Goal: Information Seeking & Learning: Learn about a topic

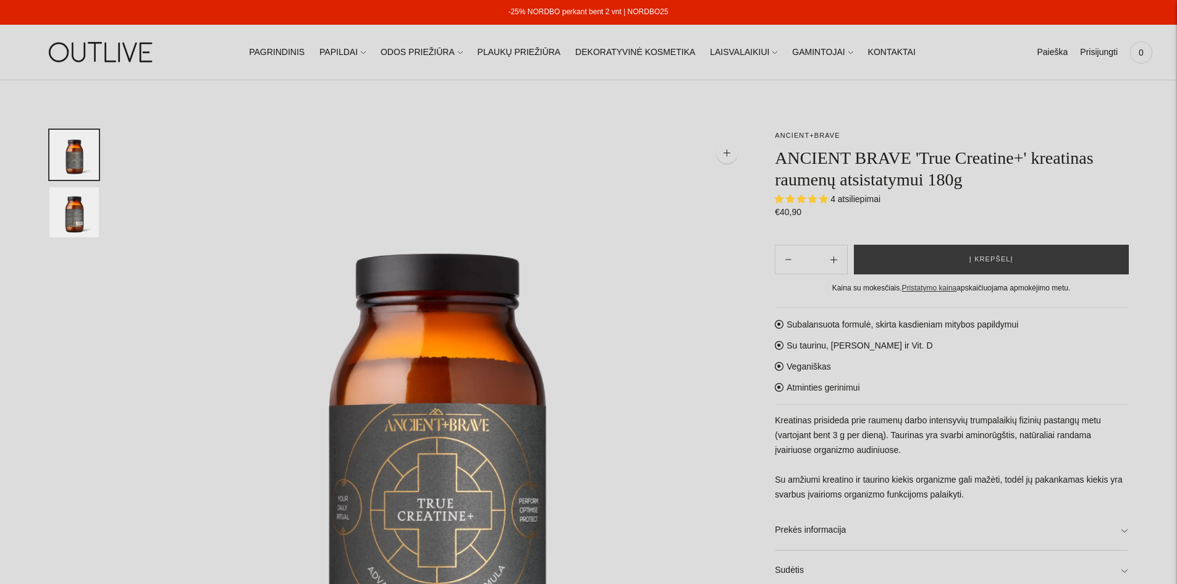
select select "**********"
click at [361, 54] on link "PAPILDAI" at bounding box center [342, 52] width 46 height 27
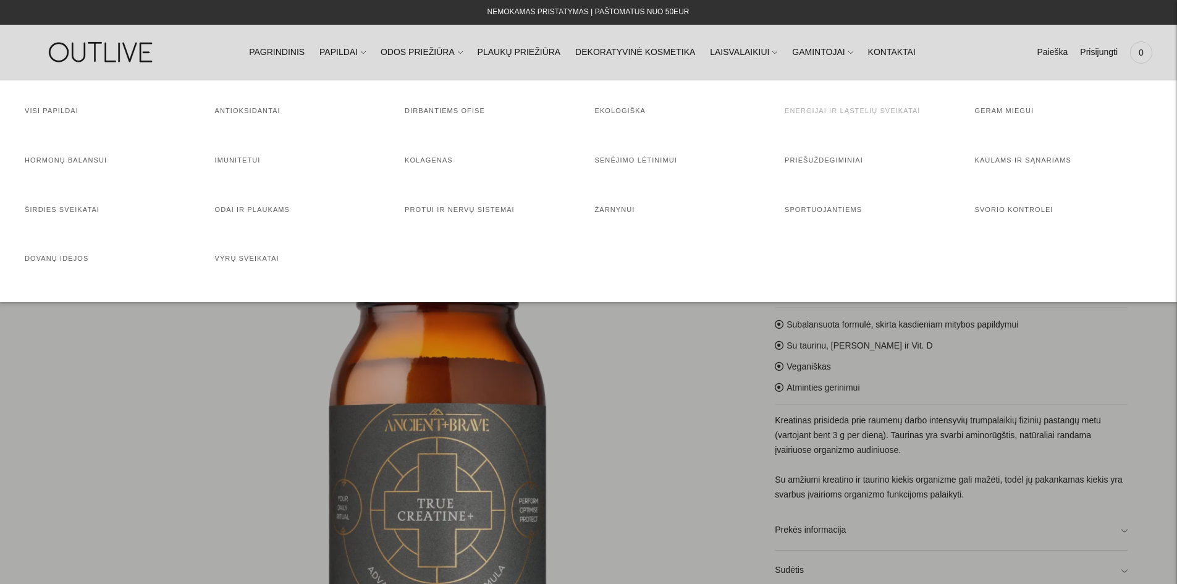
click at [860, 113] on link "Energijai ir ląstelių sveikatai" at bounding box center [852, 110] width 136 height 7
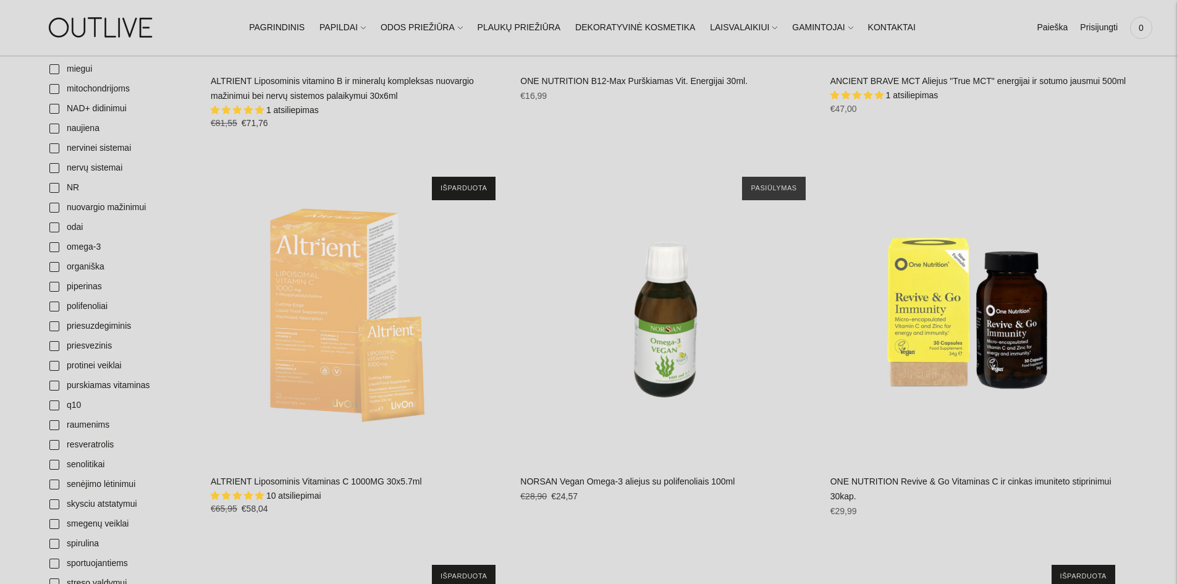
scroll to position [1359, 0]
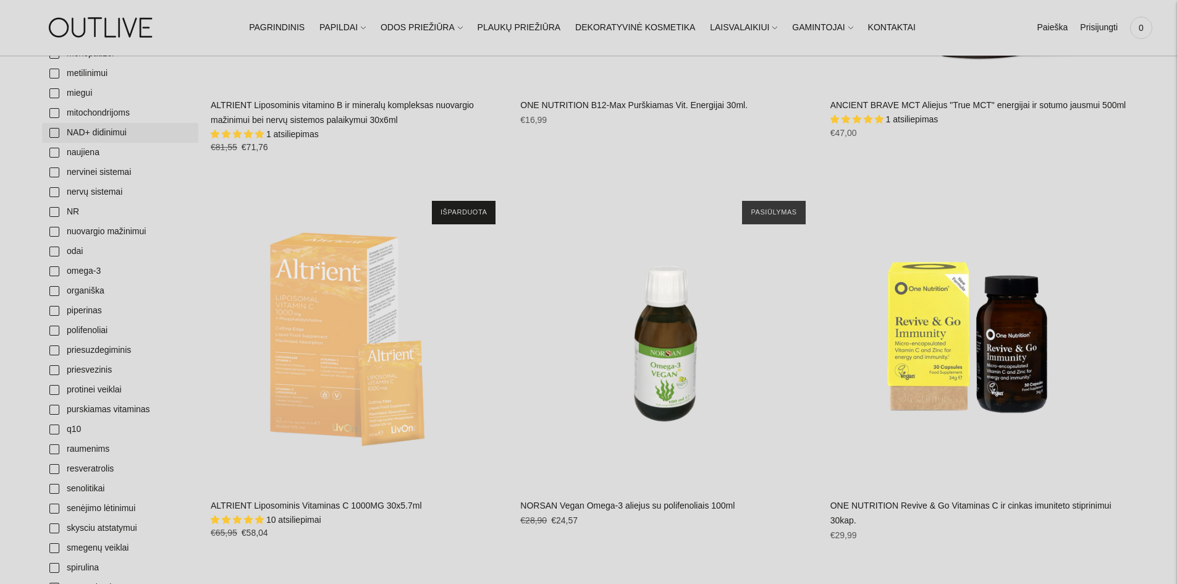
click at [82, 134] on link "NAD+ didinimui" at bounding box center [120, 133] width 156 height 20
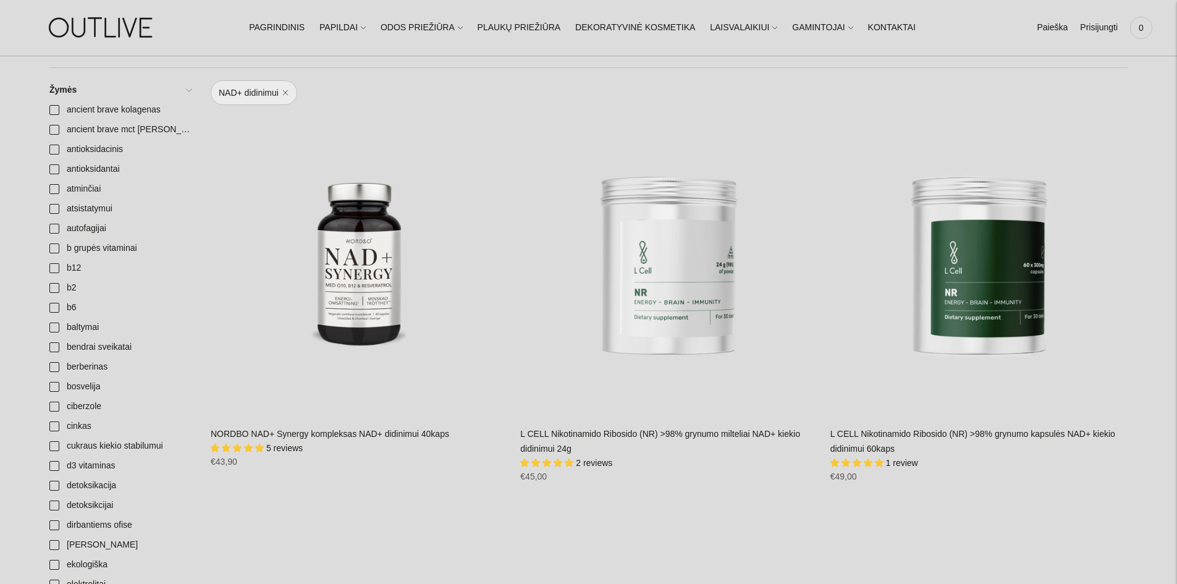
scroll to position [371, 0]
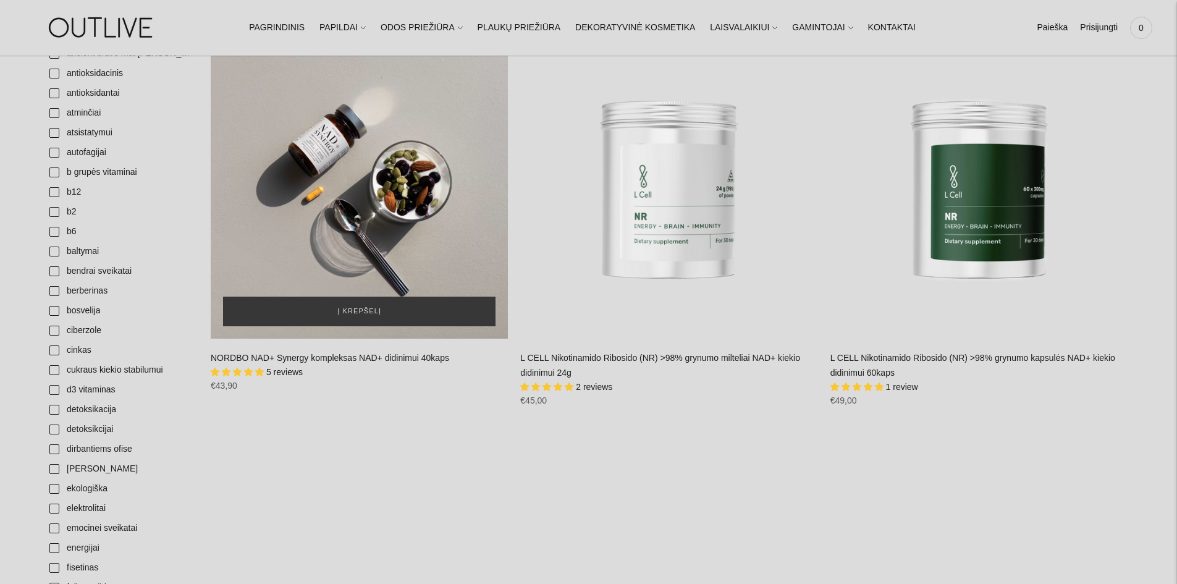
click at [352, 220] on div "NORDBO NAD+ Synergy kompleksas NAD+ didinimui 40kaps\a" at bounding box center [359, 189] width 297 height 297
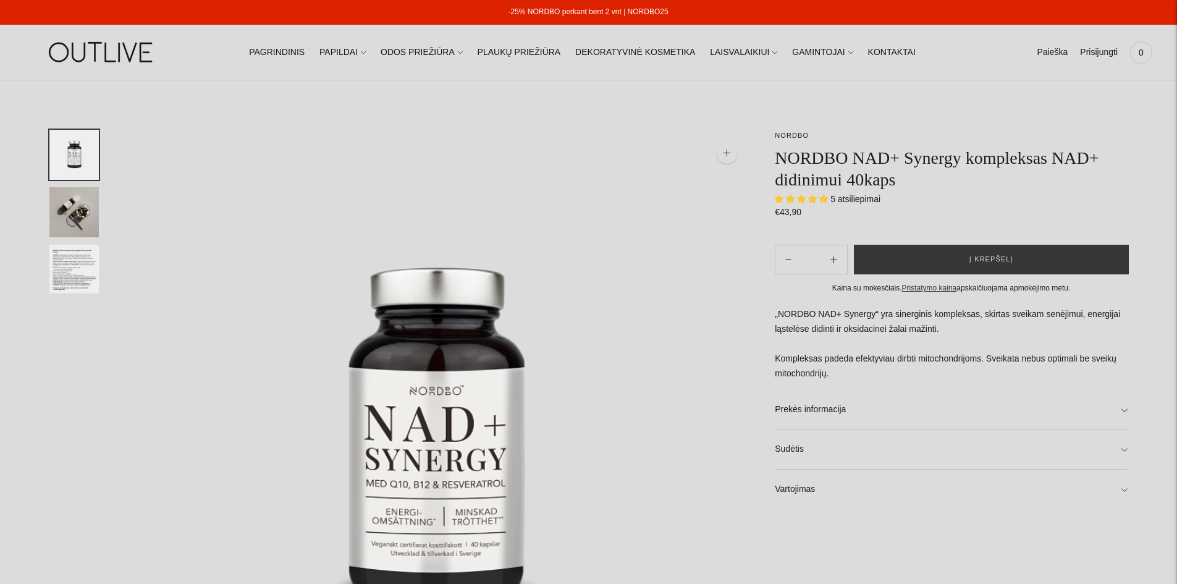
select select "**********"
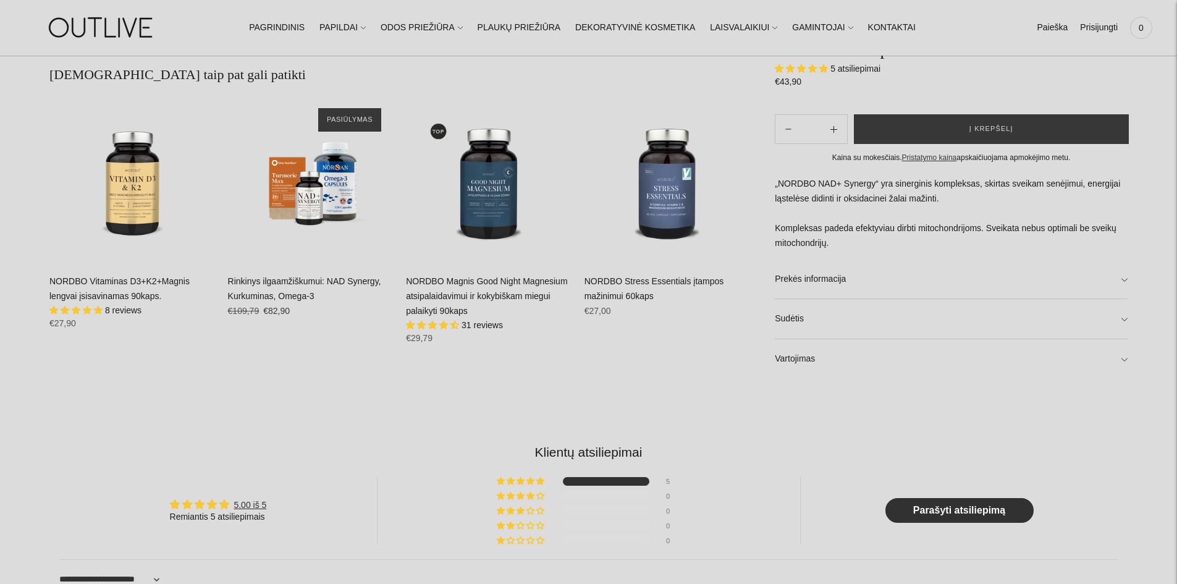
scroll to position [927, 0]
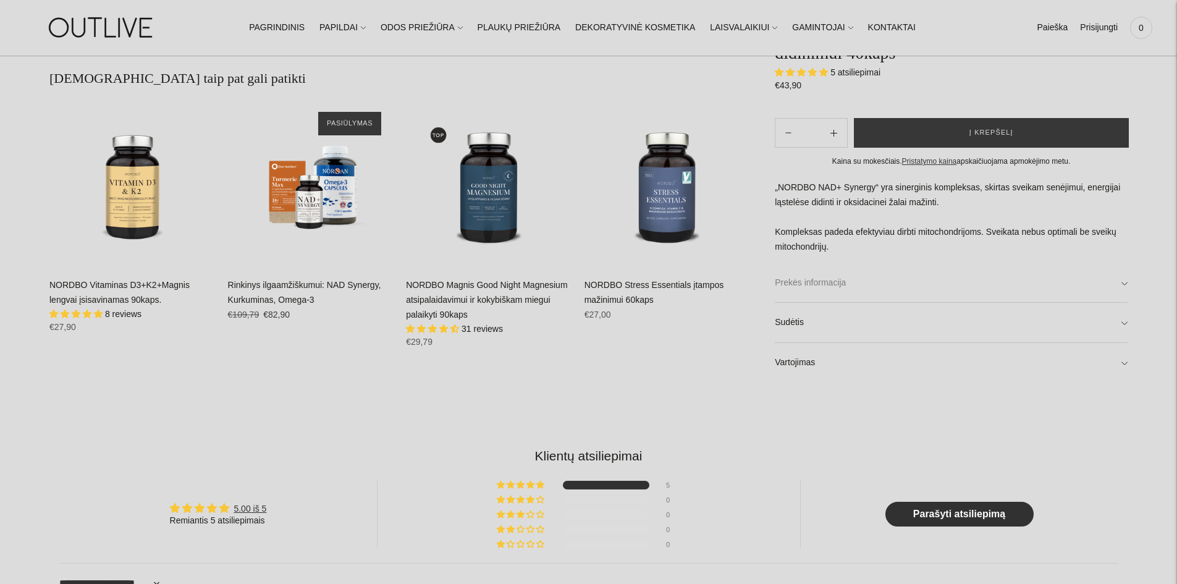
click at [801, 279] on link "Prekės informacija" at bounding box center [951, 283] width 353 height 40
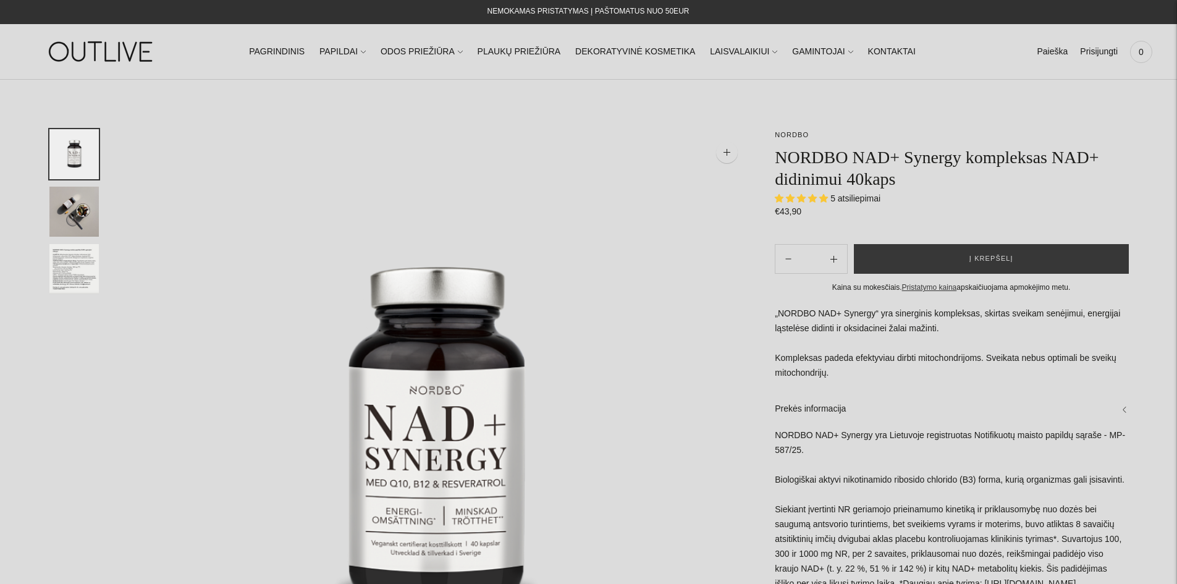
scroll to position [0, 0]
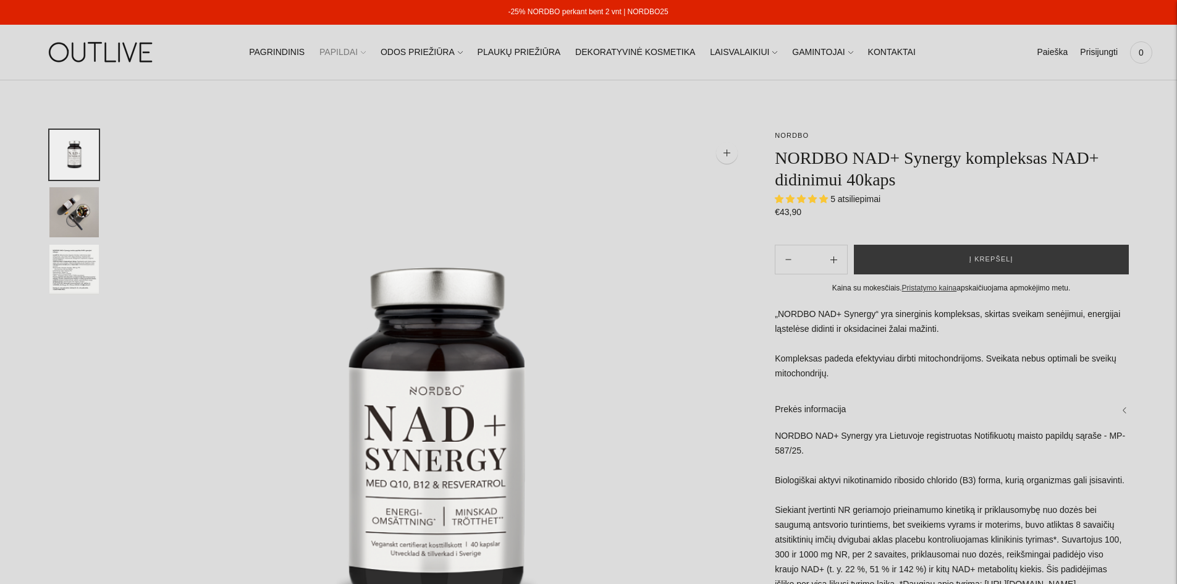
click at [359, 46] on link "PAPILDAI" at bounding box center [342, 52] width 46 height 27
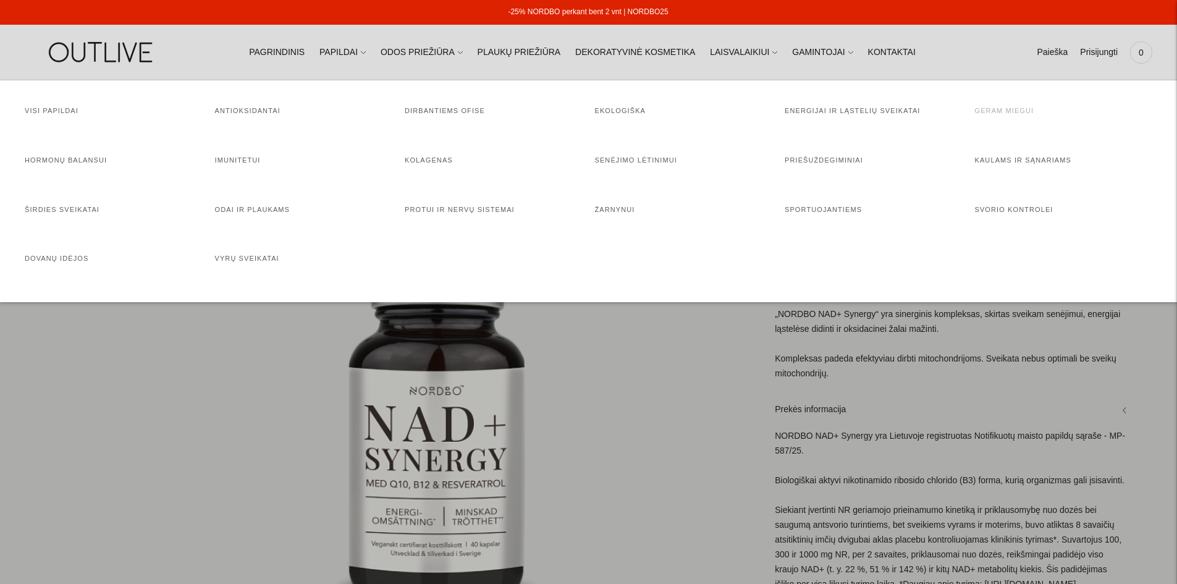
click at [995, 112] on link "Geram miegui" at bounding box center [1004, 110] width 59 height 7
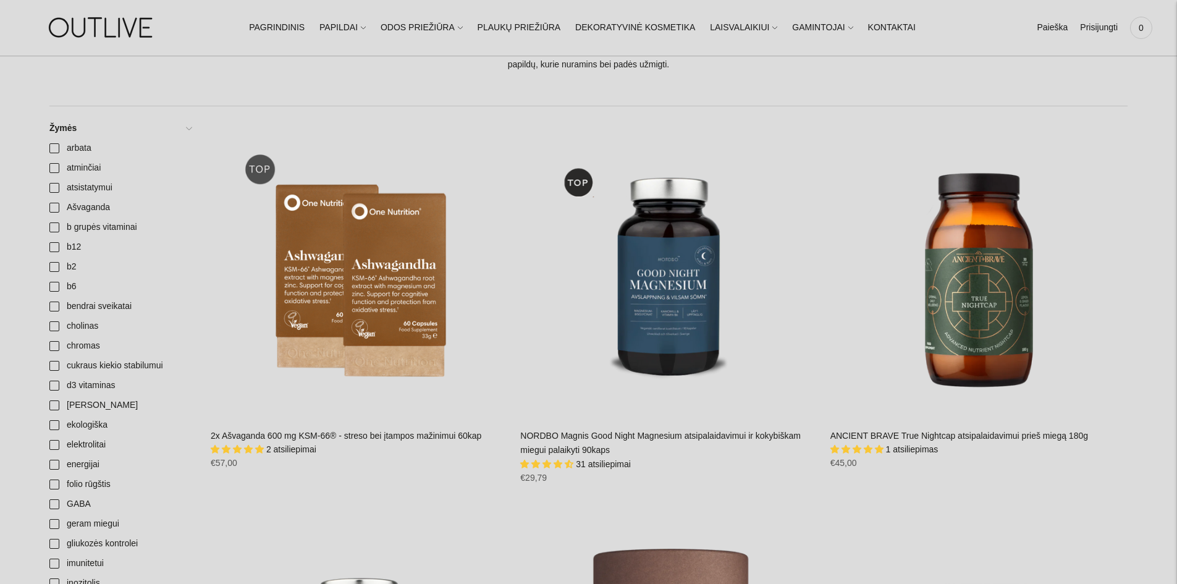
scroll to position [494, 0]
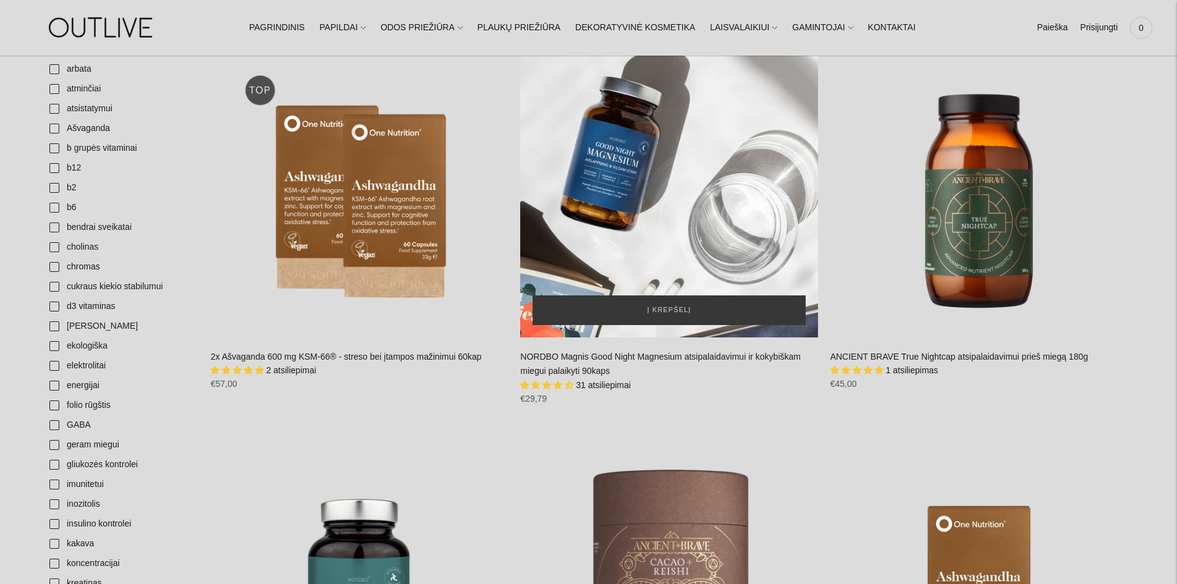
click at [673, 201] on div "NORDBO Magnis Good Night Magnesium atsipalaidavimui ir kokybiškam miegui palaik…" at bounding box center [668, 188] width 297 height 297
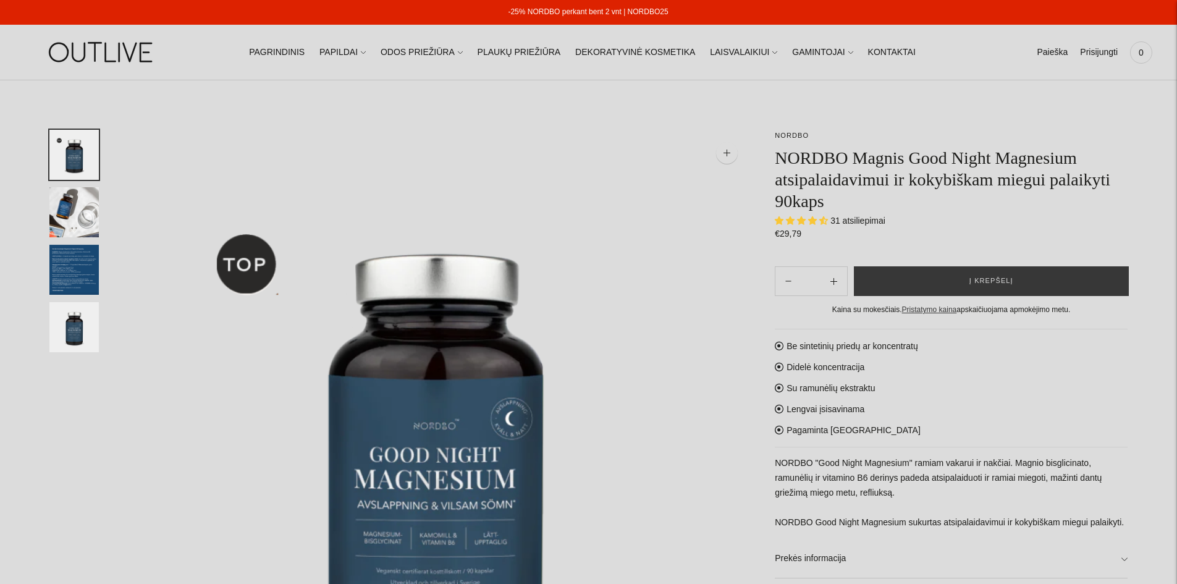
select select "**********"
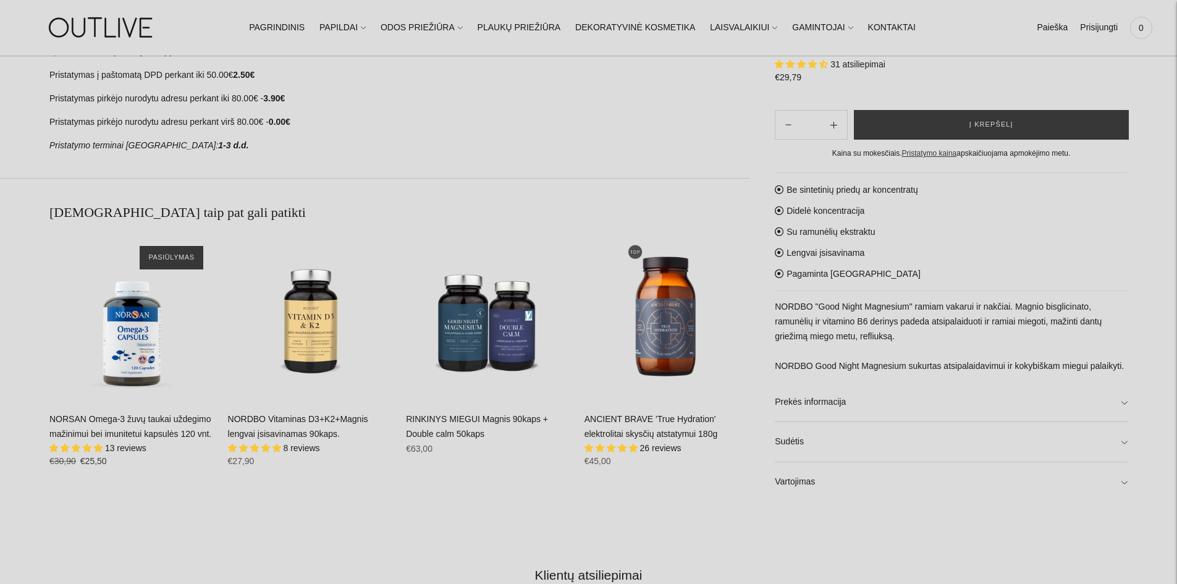
scroll to position [988, 0]
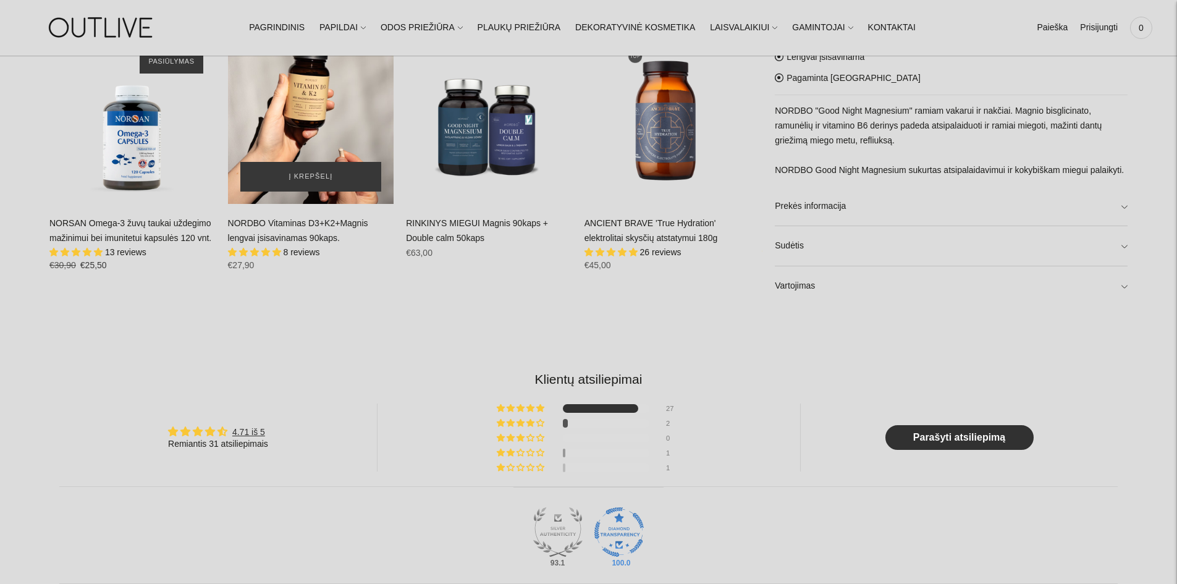
click at [317, 125] on div "NORDBO Vitaminas D3+K2+Magnis lengvai įsisavinamas 90kaps.\a" at bounding box center [311, 121] width 166 height 166
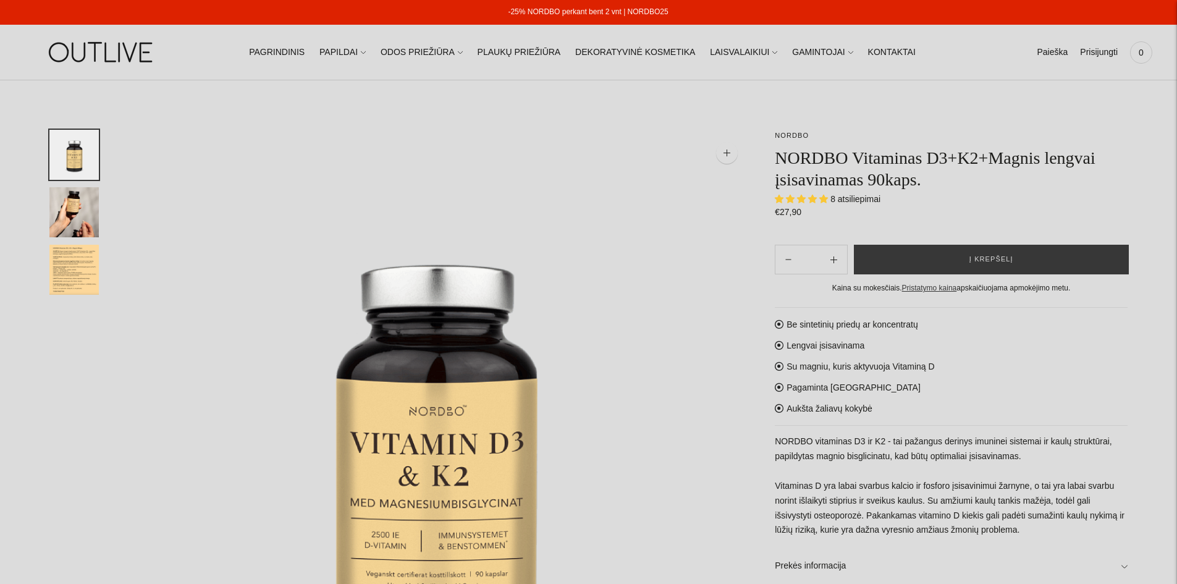
select select "**********"
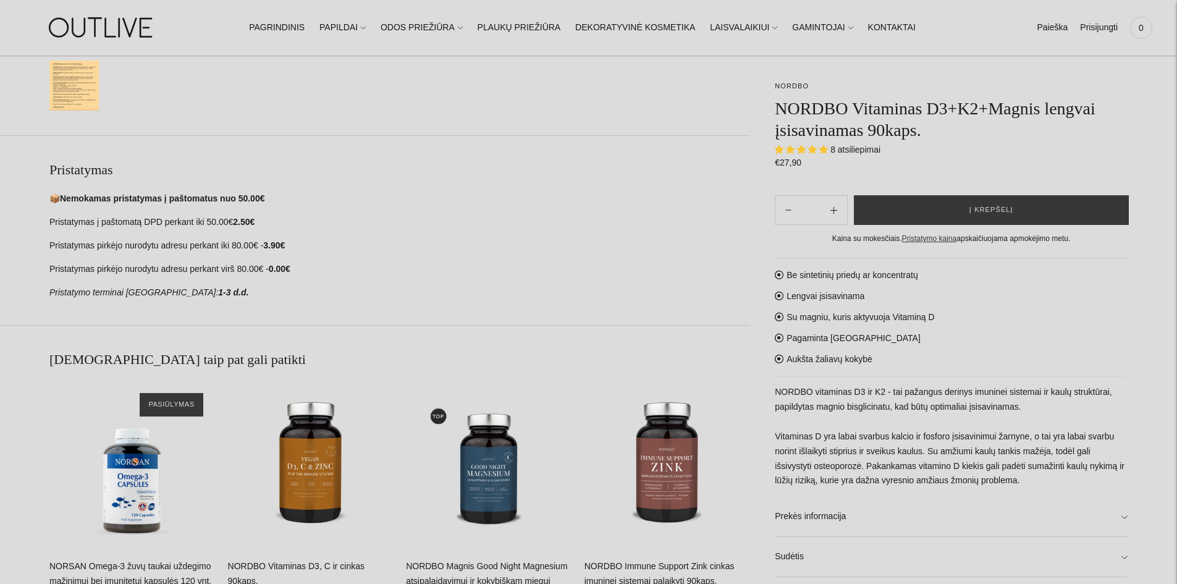
scroll to position [741, 0]
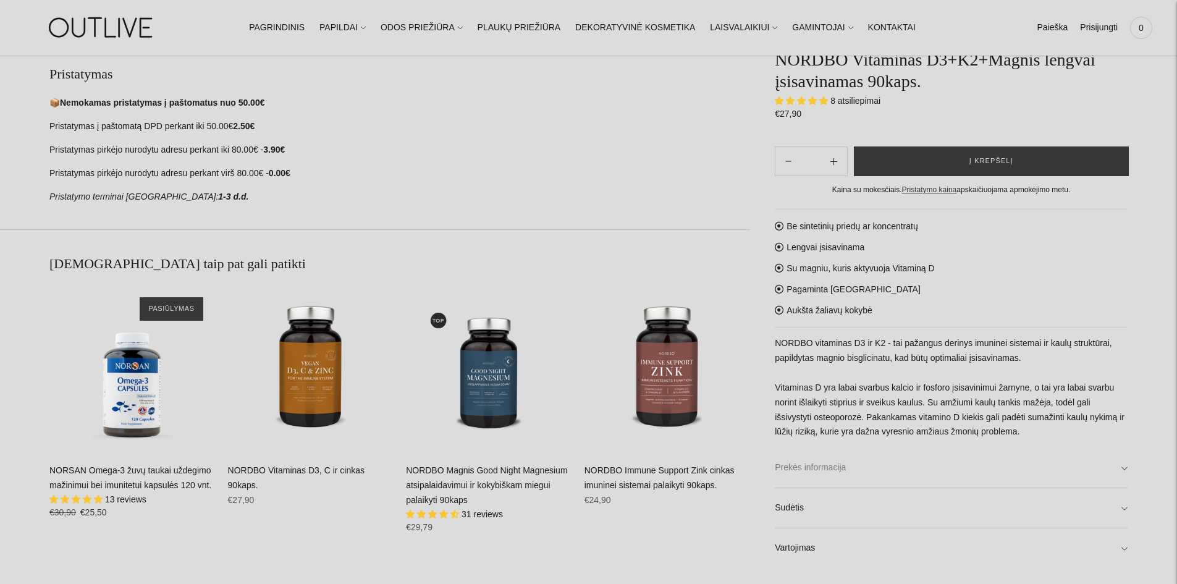
click at [830, 471] on link "Prekės informacija" at bounding box center [951, 468] width 353 height 40
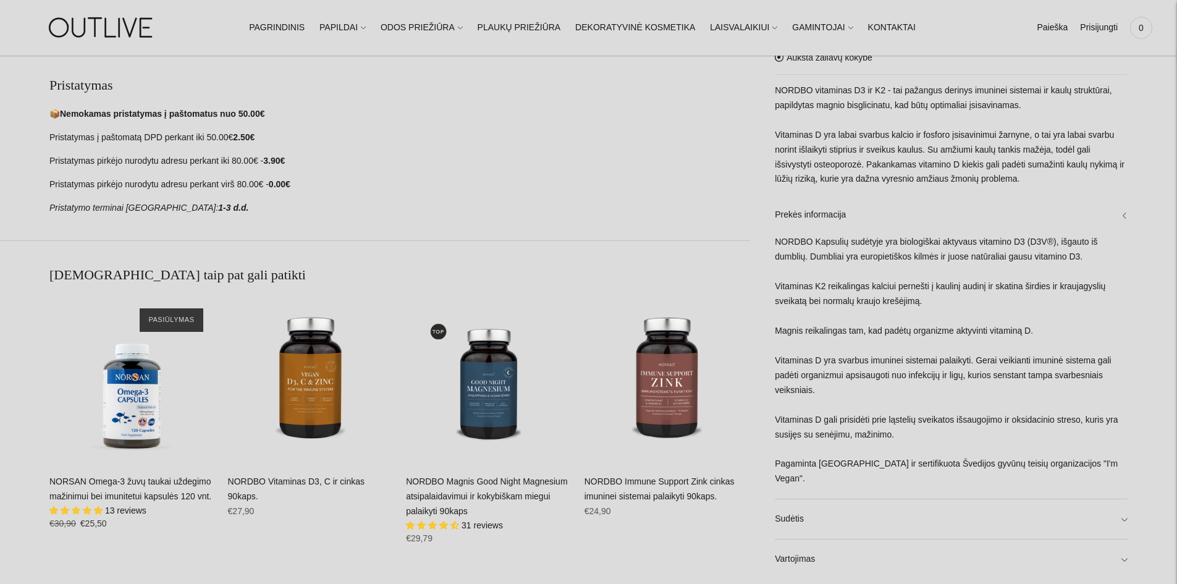
scroll to position [679, 0]
